Goal: Information Seeking & Learning: Find specific fact

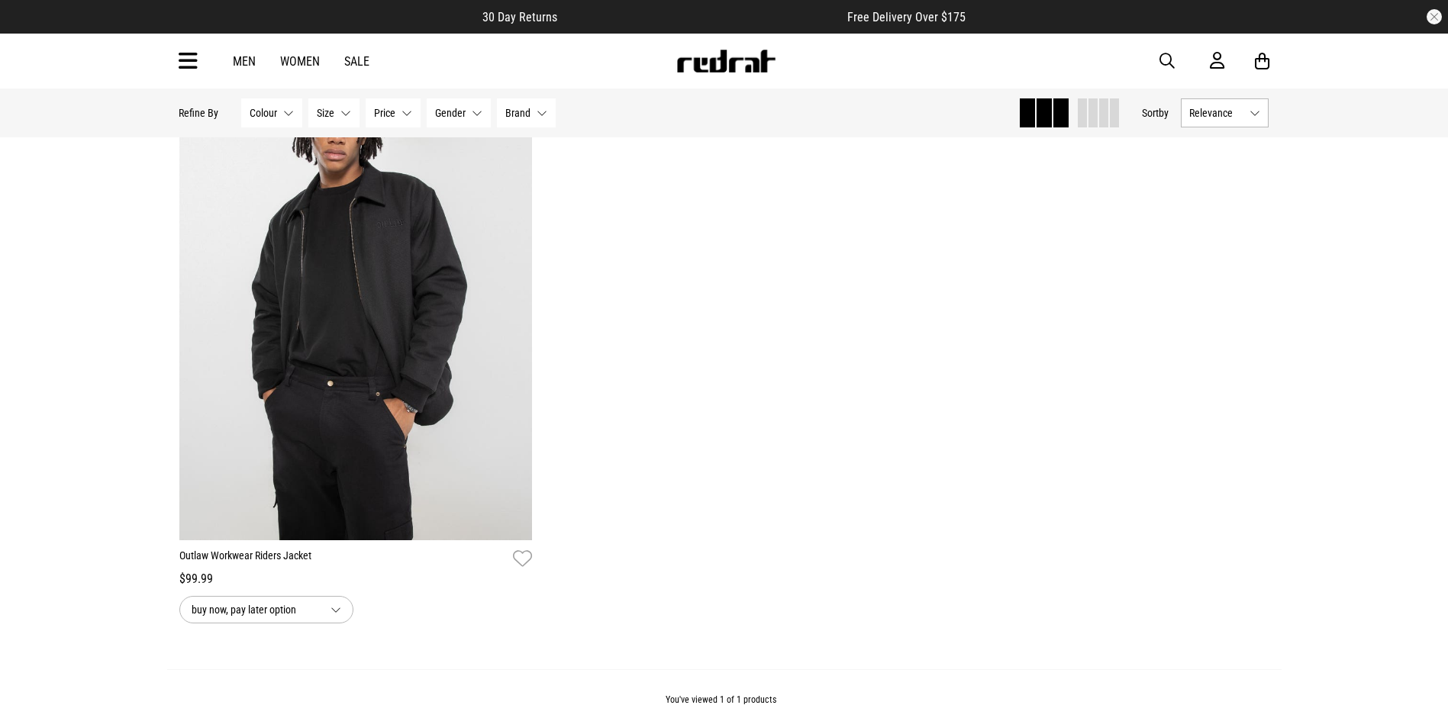
click at [1164, 69] on span "button" at bounding box center [1167, 61] width 15 height 18
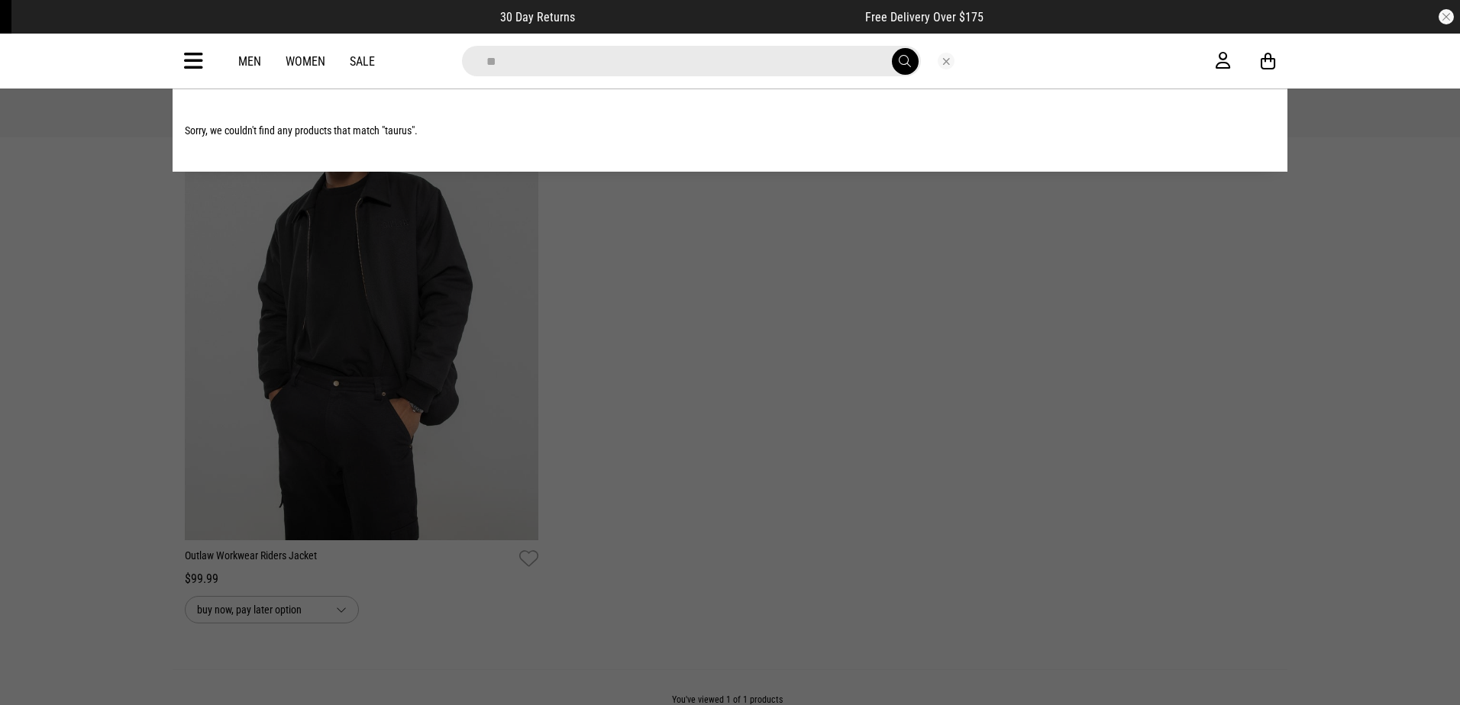
type input "*"
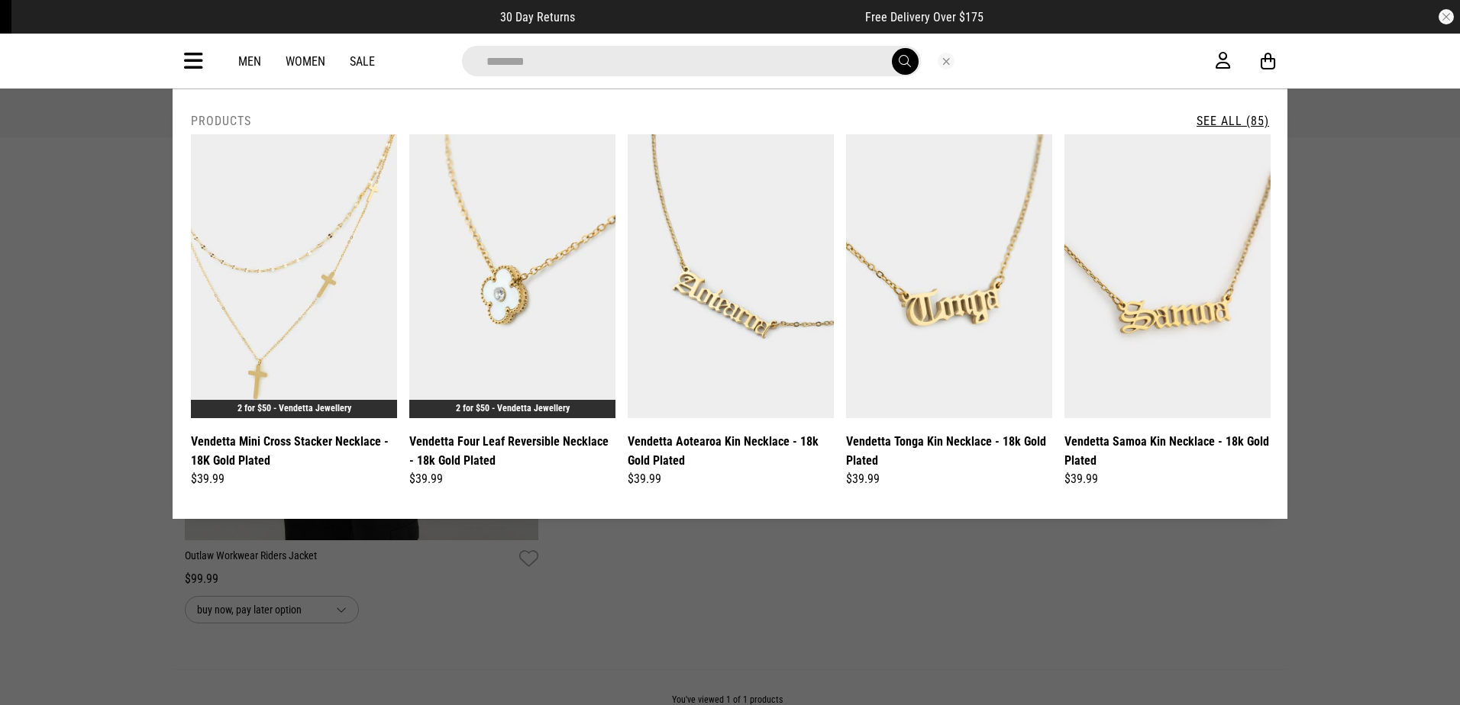
type input "********"
click at [892, 48] on button "submit" at bounding box center [905, 61] width 27 height 27
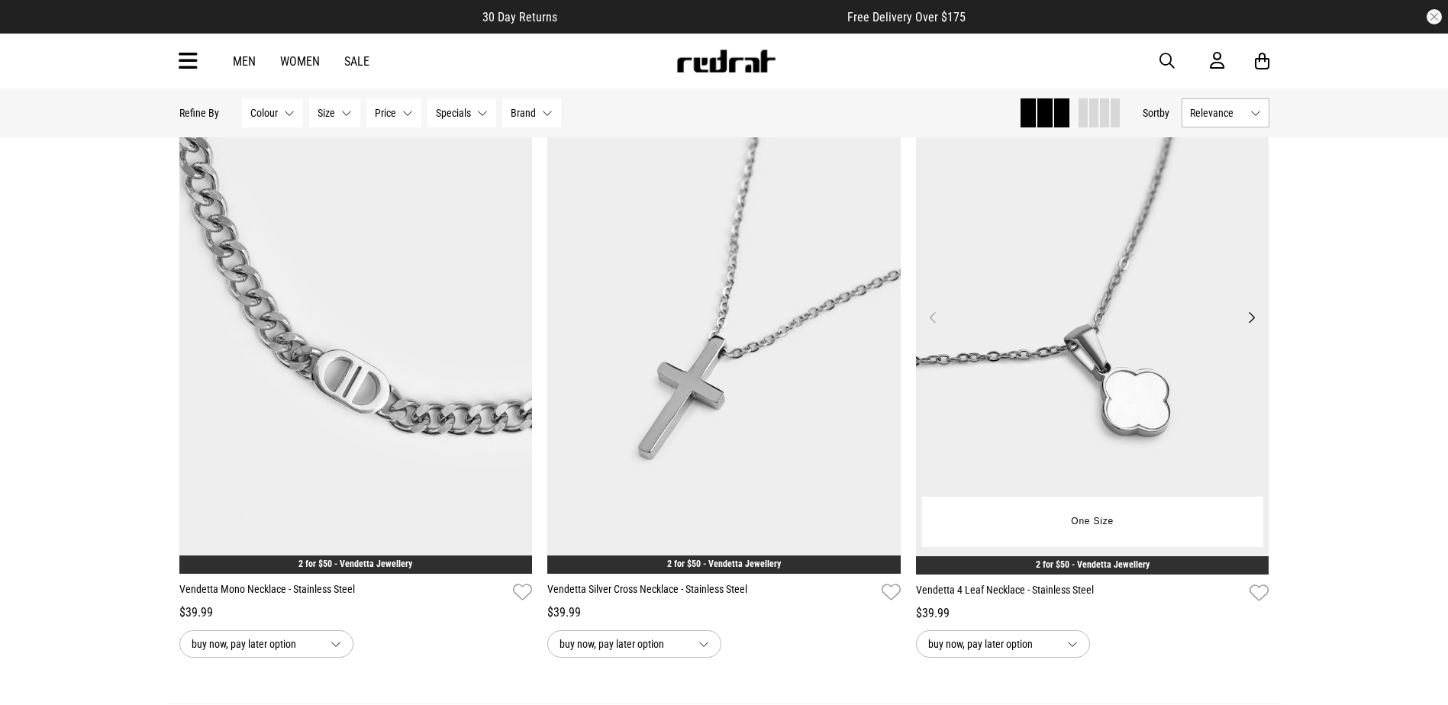
scroll to position [4886, 0]
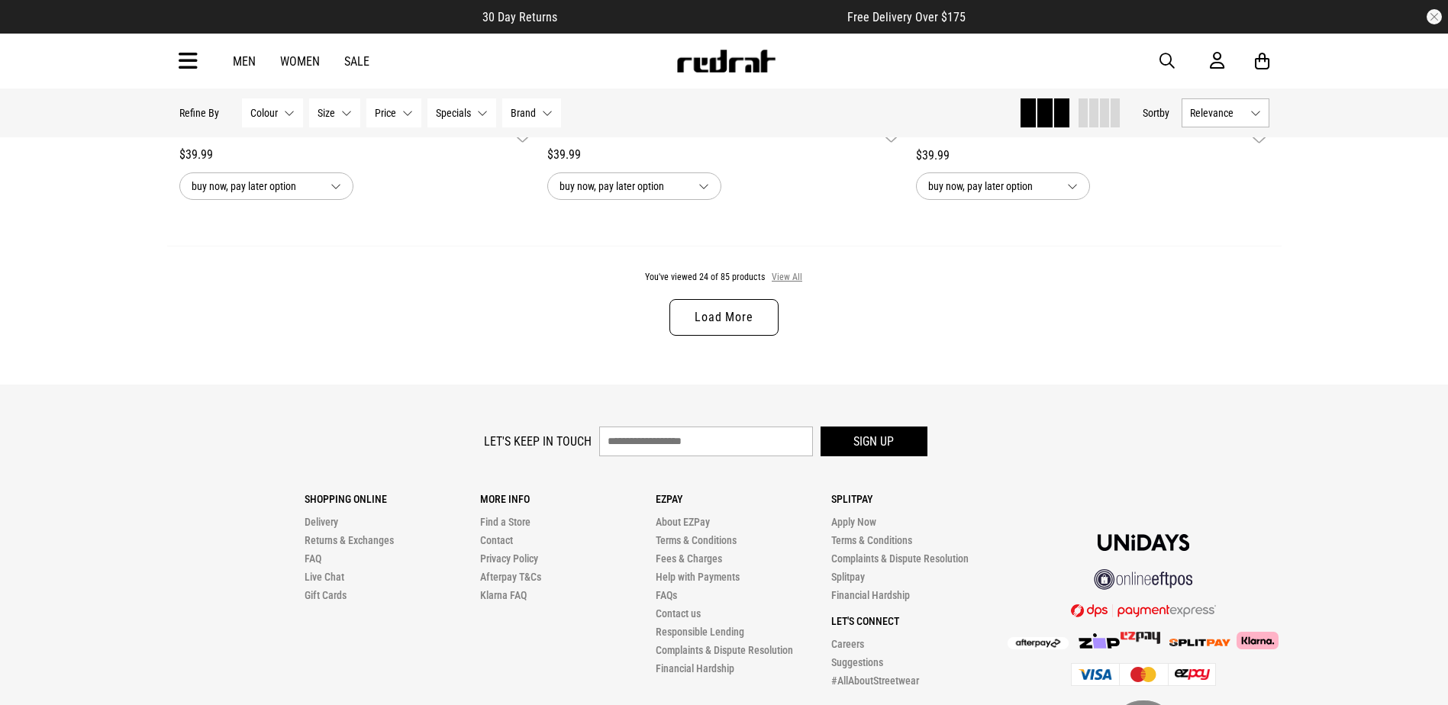
click at [798, 284] on button "View All" at bounding box center [787, 278] width 32 height 14
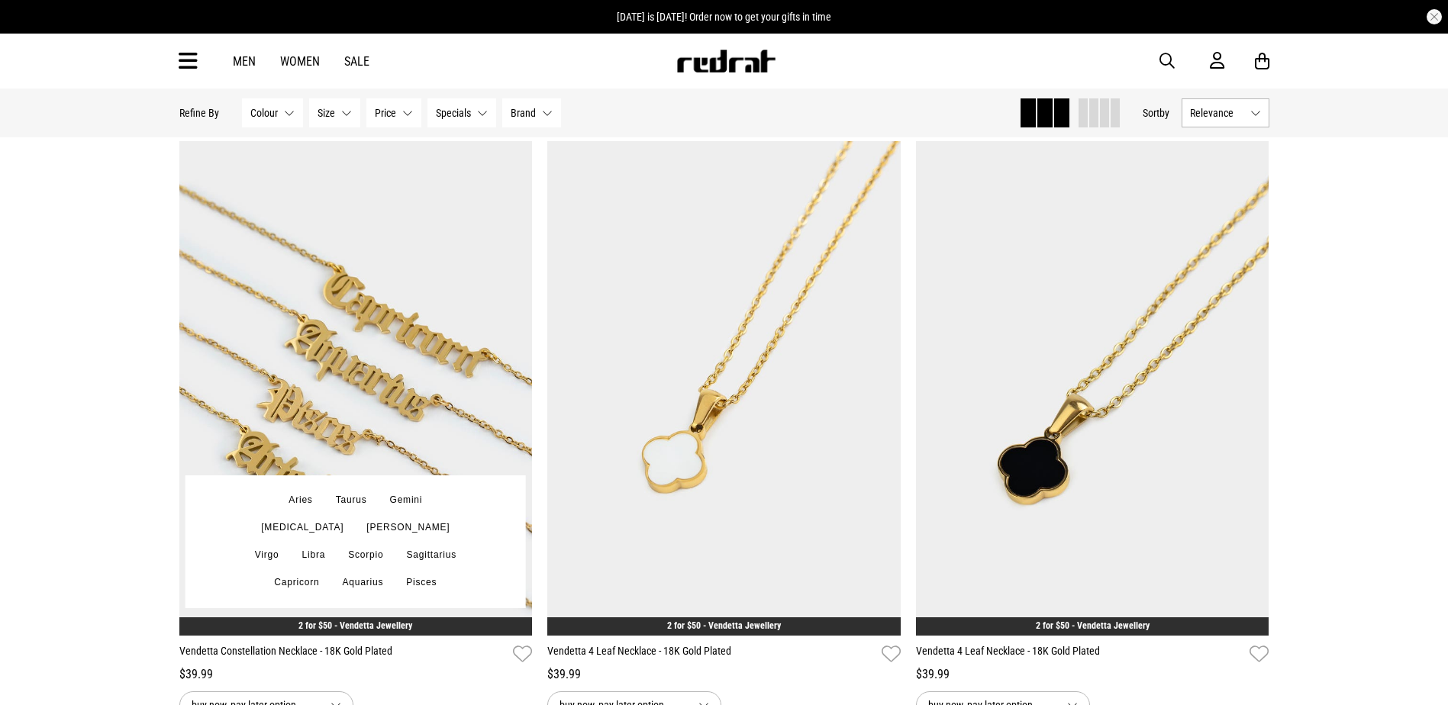
scroll to position [9256, 0]
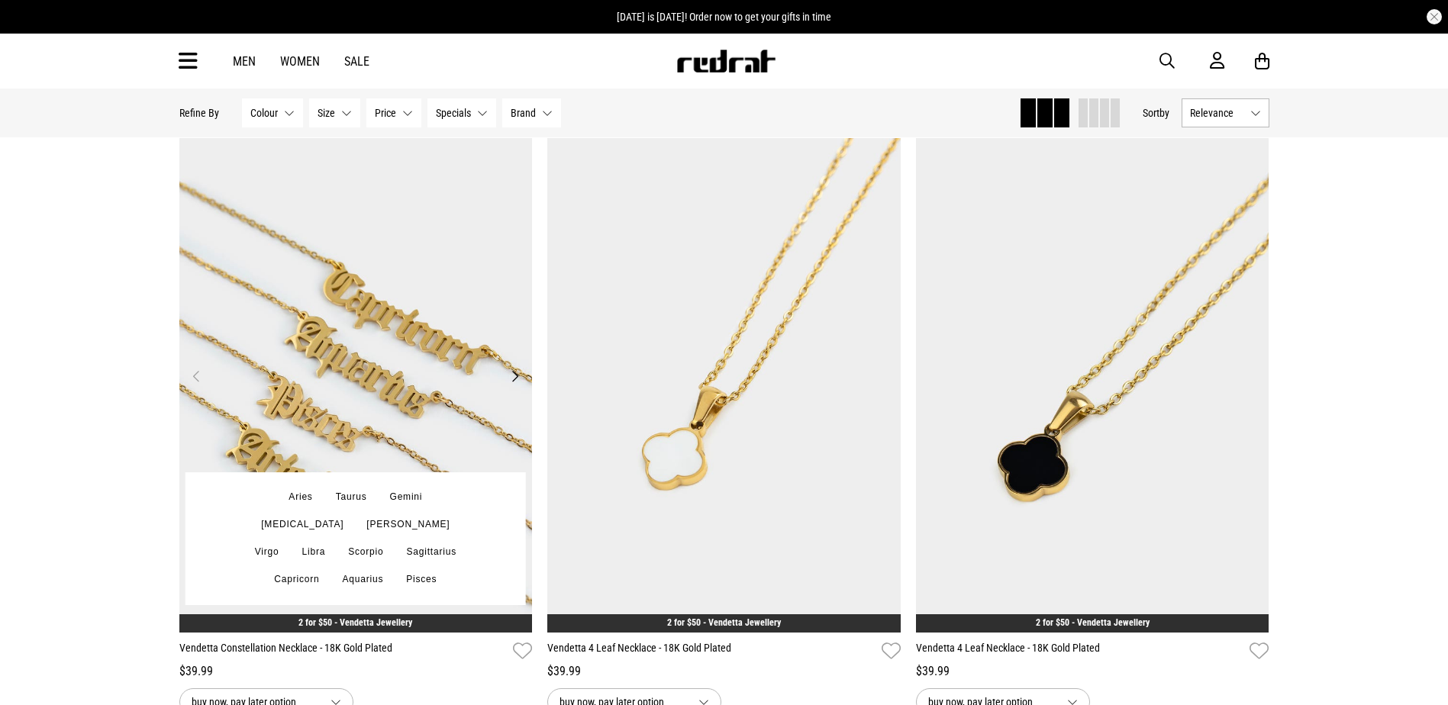
click at [336, 408] on img at bounding box center [355, 385] width 353 height 495
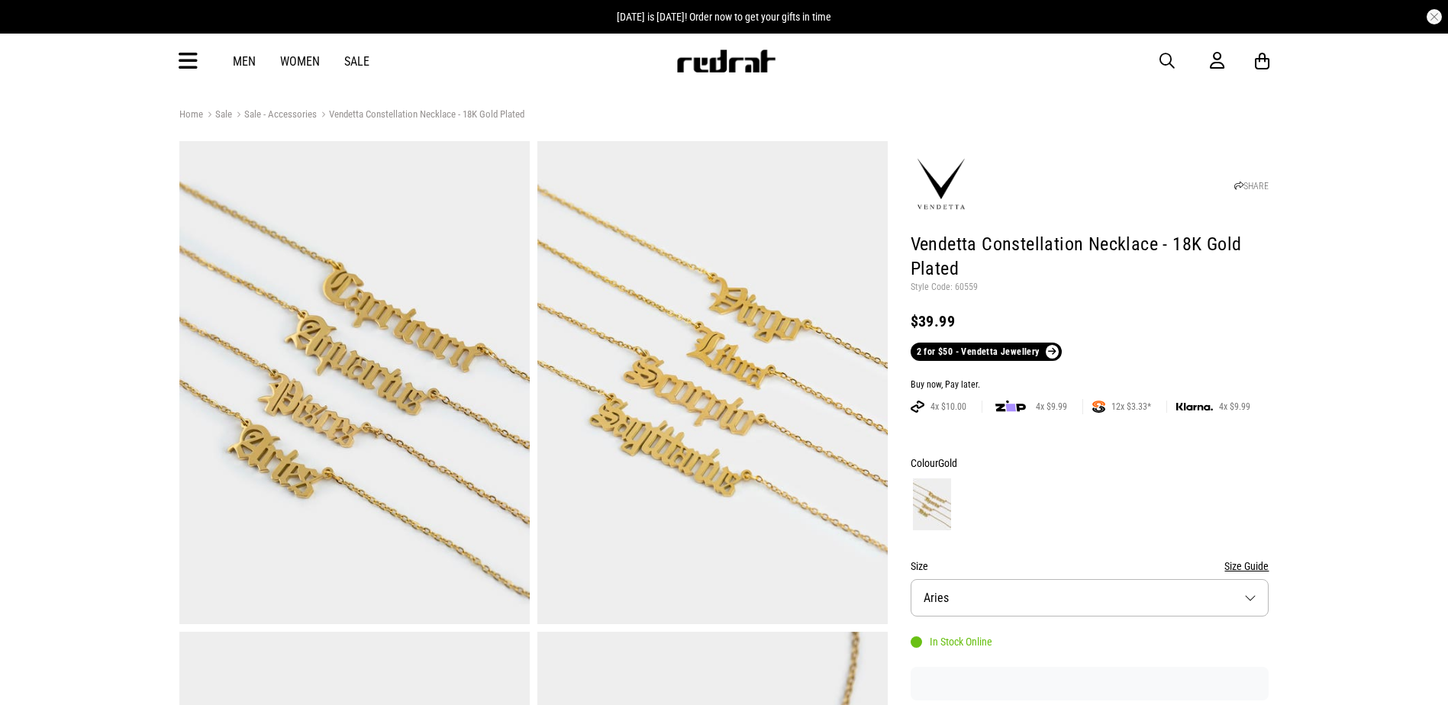
click at [972, 284] on p "Style Code: 60559" at bounding box center [1090, 288] width 359 height 12
click at [971, 284] on p "Style Code: 60559" at bounding box center [1090, 288] width 359 height 12
copy p "60559"
